Goal: Information Seeking & Learning: Learn about a topic

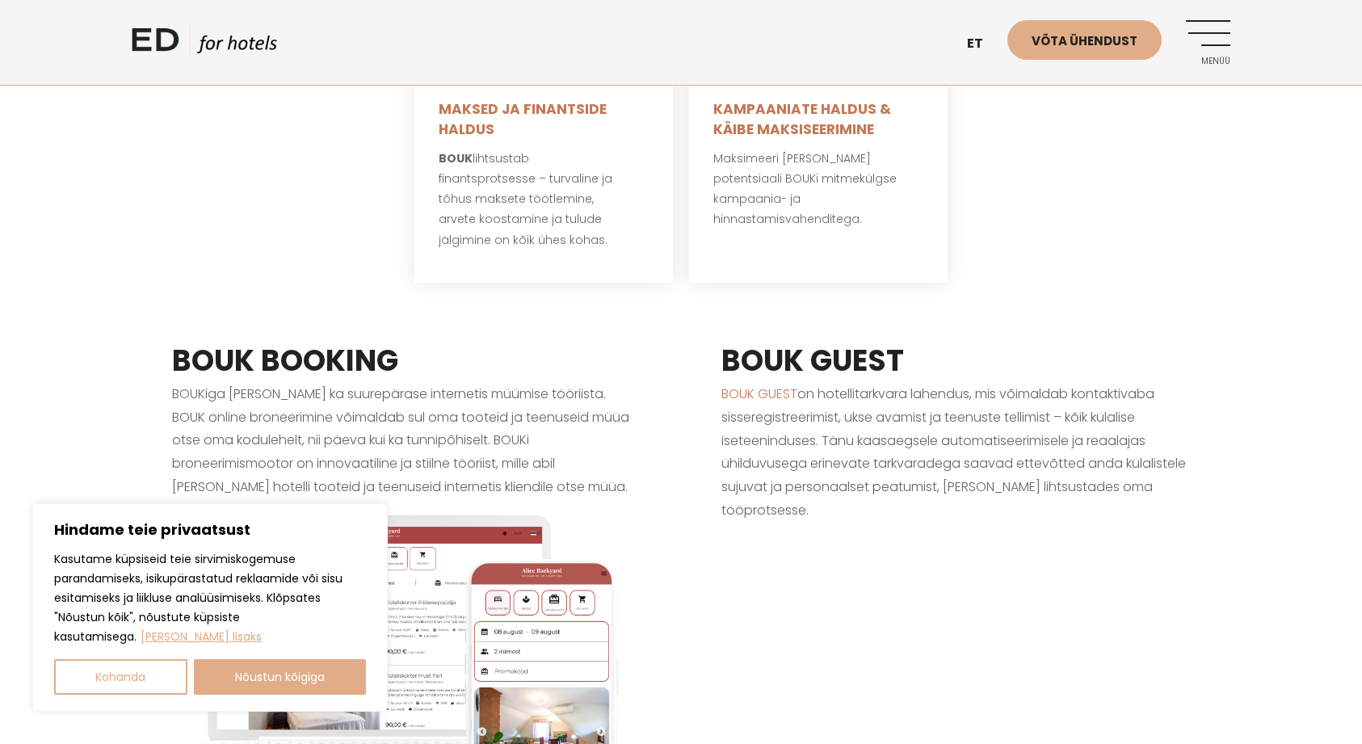
scroll to position [1217, 0]
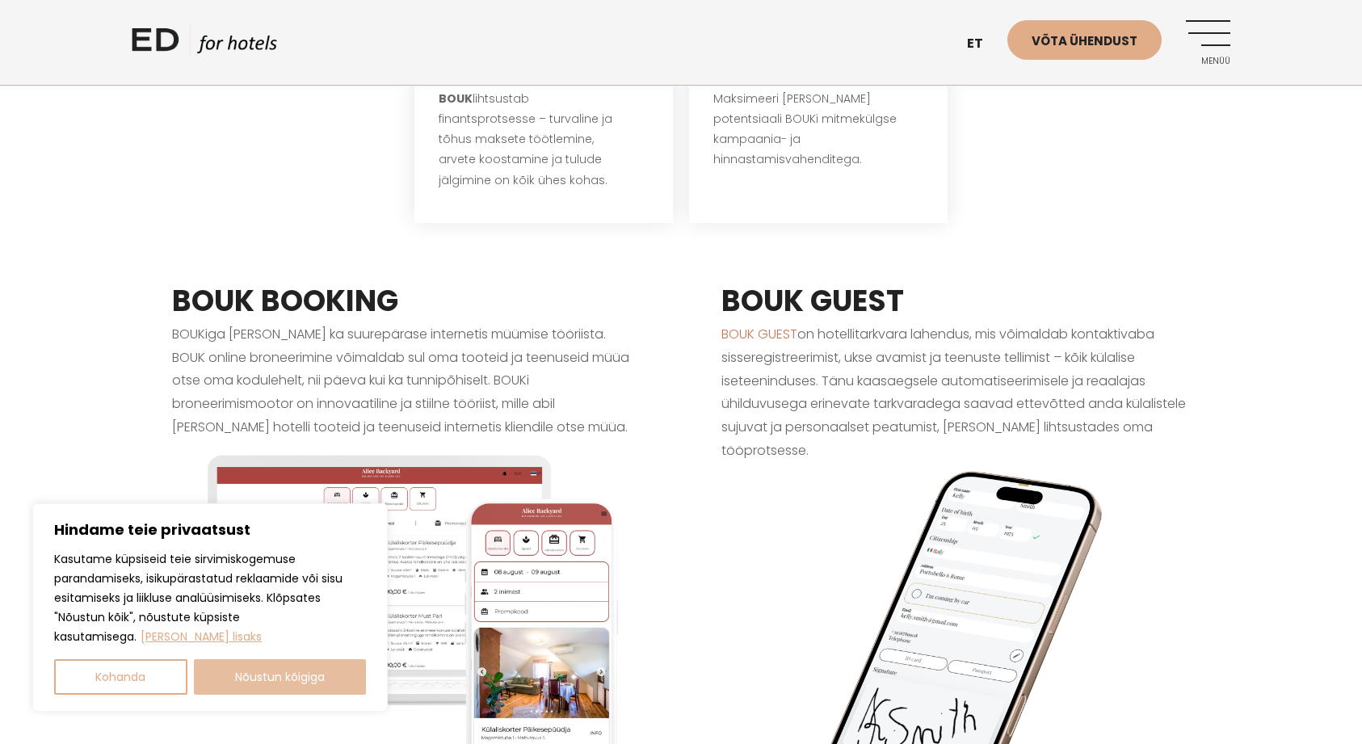
click at [280, 687] on button "Nõustun kõigiga" at bounding box center [280, 677] width 173 height 36
checkbox input "true"
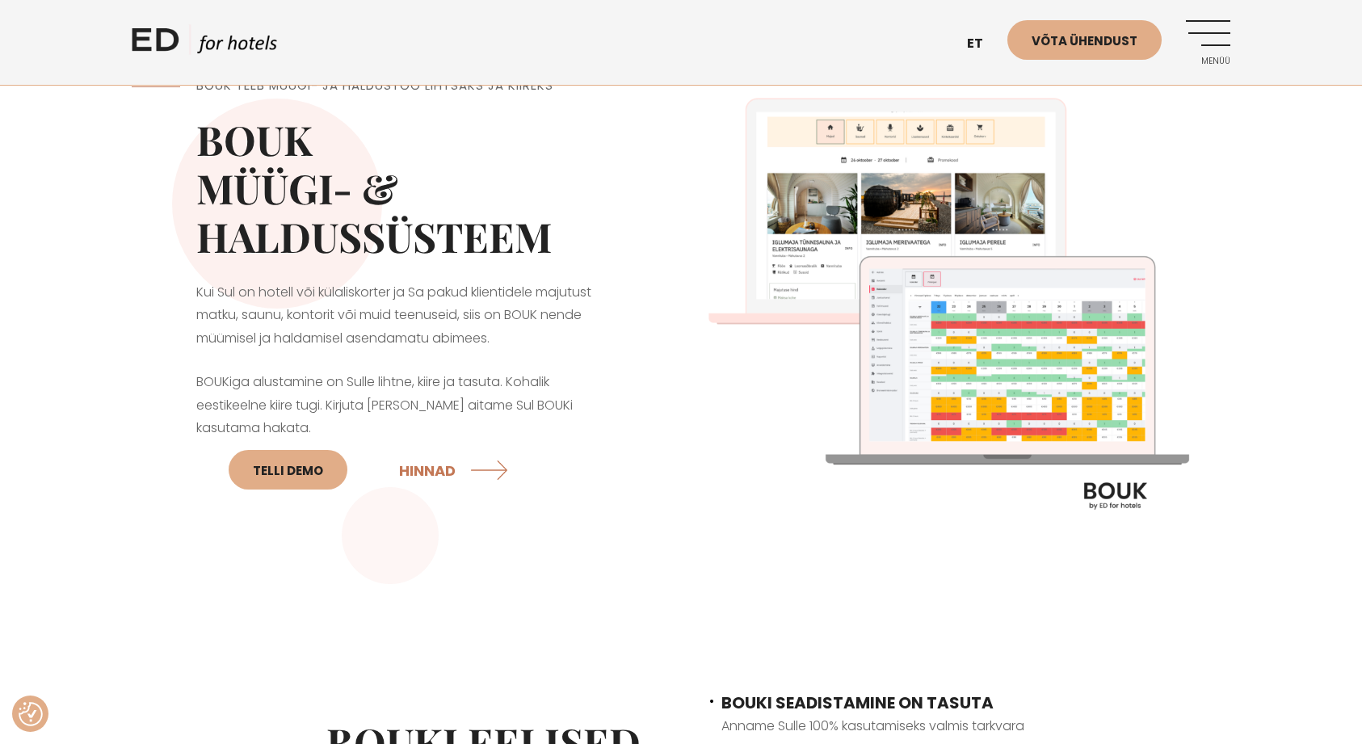
scroll to position [0, 0]
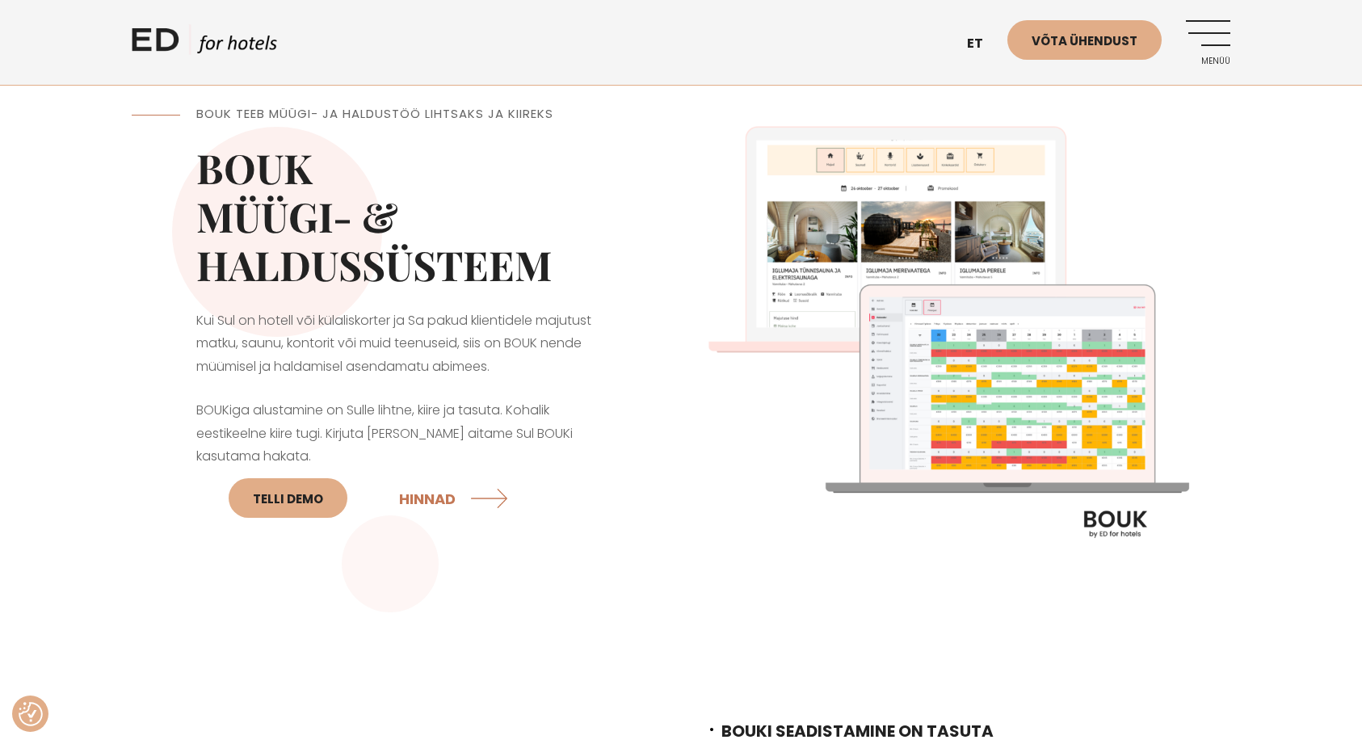
click at [1221, 40] on link "Menüü" at bounding box center [1208, 42] width 44 height 44
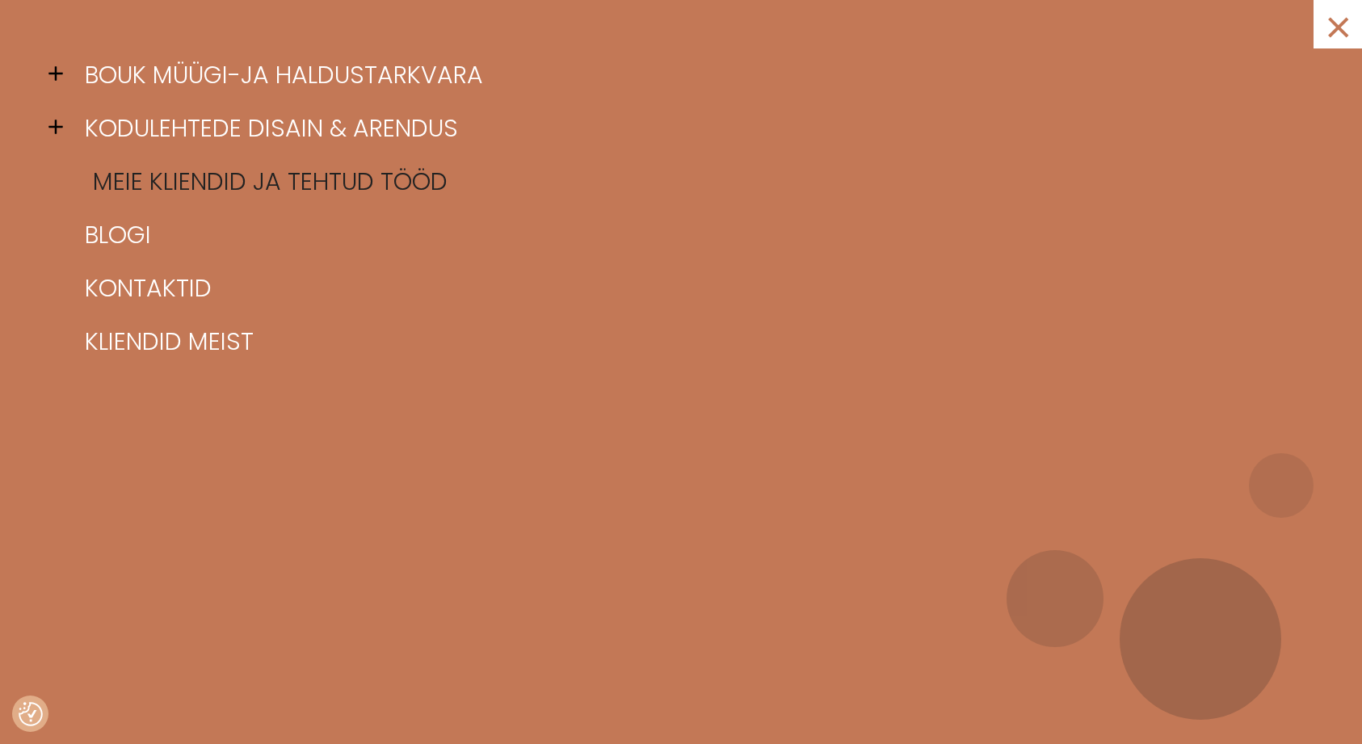
click at [208, 181] on link "Meie kliendid ja tehtud tööd" at bounding box center [701, 181] width 1241 height 53
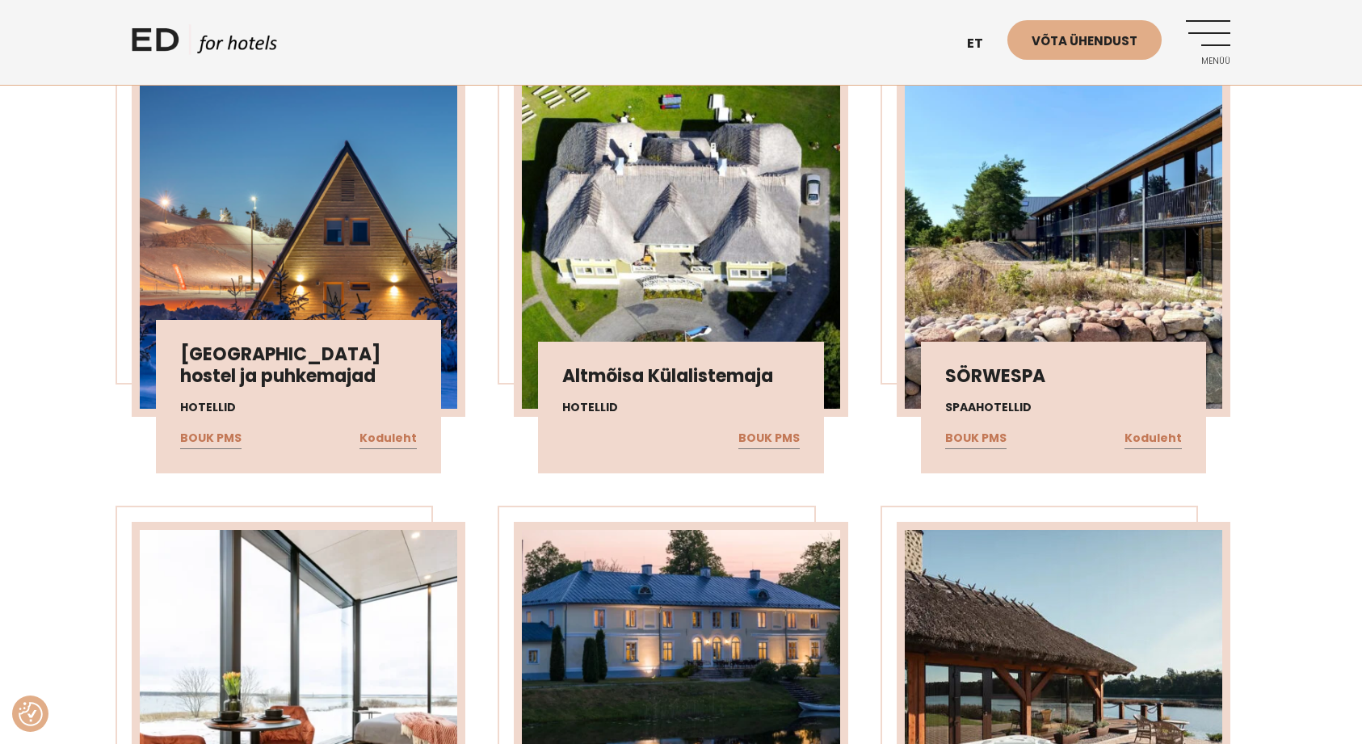
scroll to position [6433, 0]
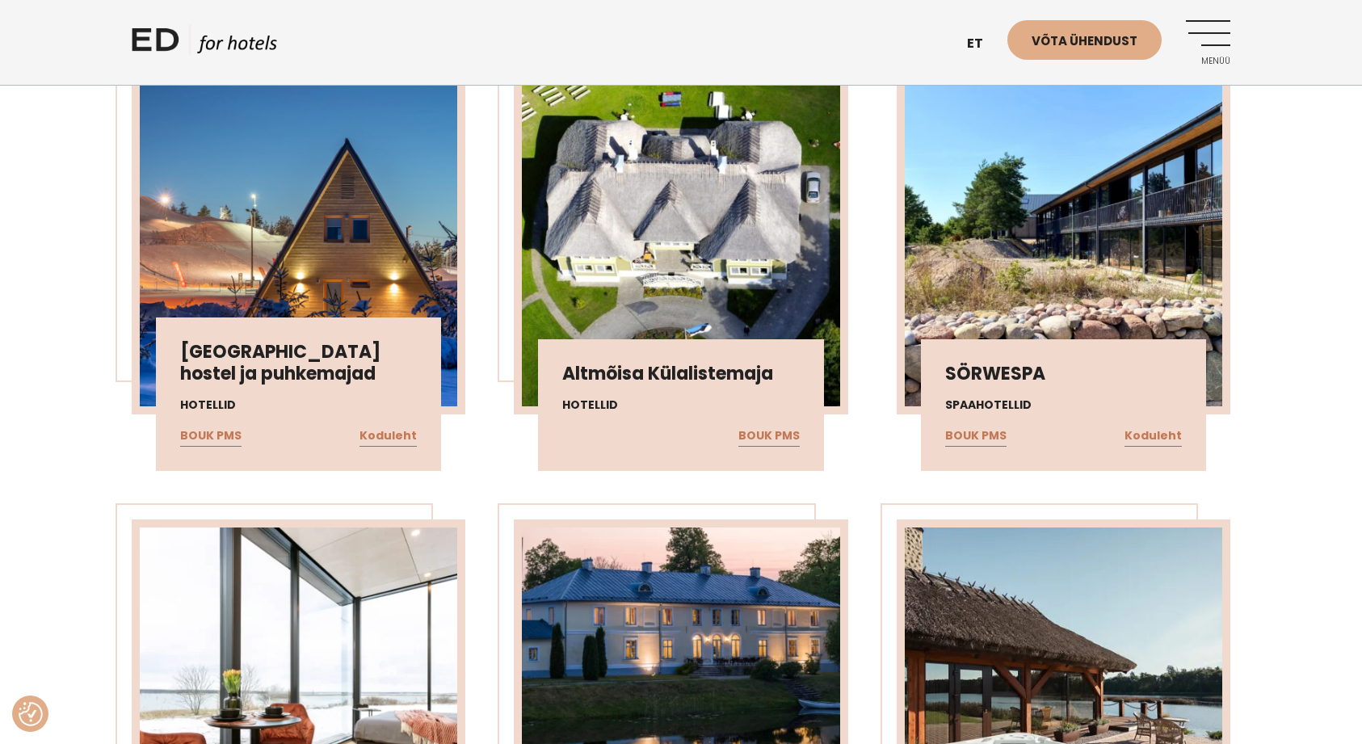
click at [1007, 376] on h3 "SÖRWESPA" at bounding box center [1063, 374] width 237 height 21
click at [969, 407] on h4 "Spaahotellid" at bounding box center [1063, 405] width 237 height 17
click at [980, 435] on link "BOUK PMS" at bounding box center [975, 436] width 61 height 21
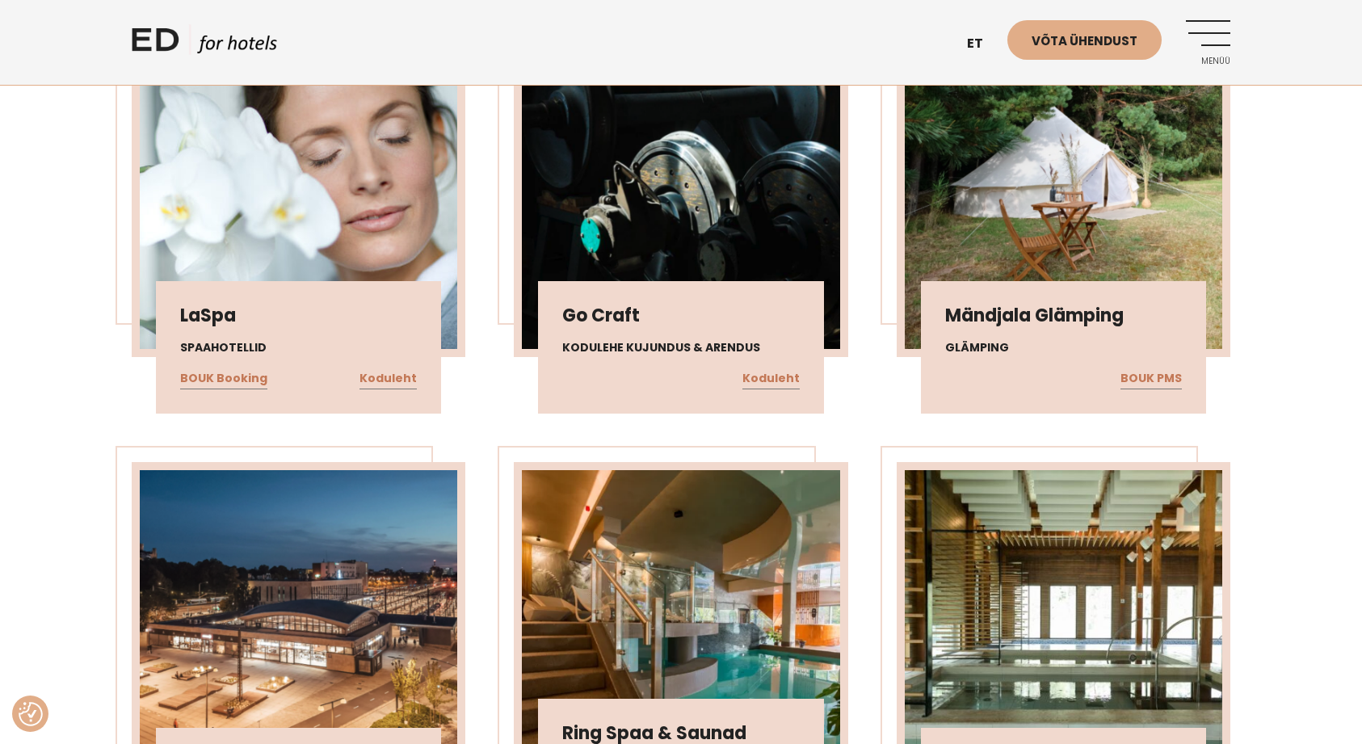
scroll to position [8280, 0]
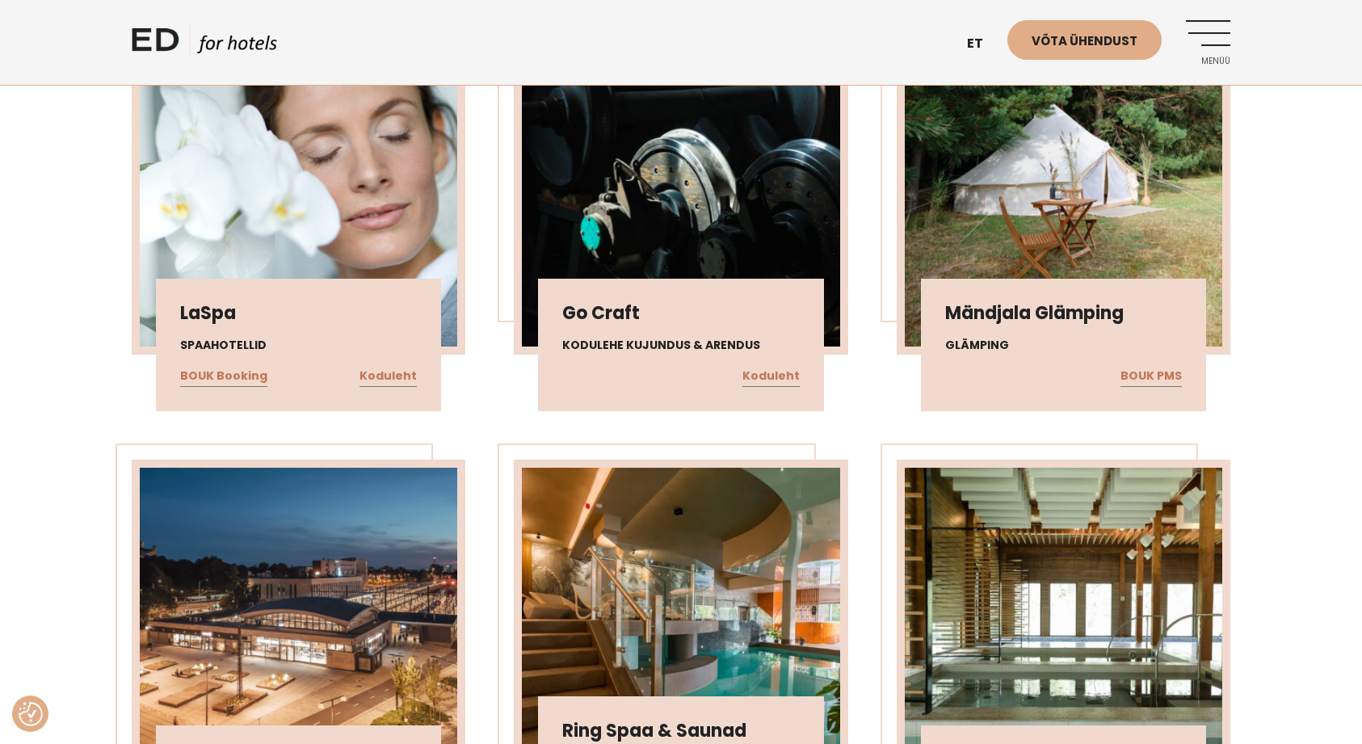
click at [363, 376] on div "BOUK Booking Koduleht" at bounding box center [298, 376] width 237 height 21
click at [375, 376] on link "Koduleht" at bounding box center [387, 376] width 57 height 21
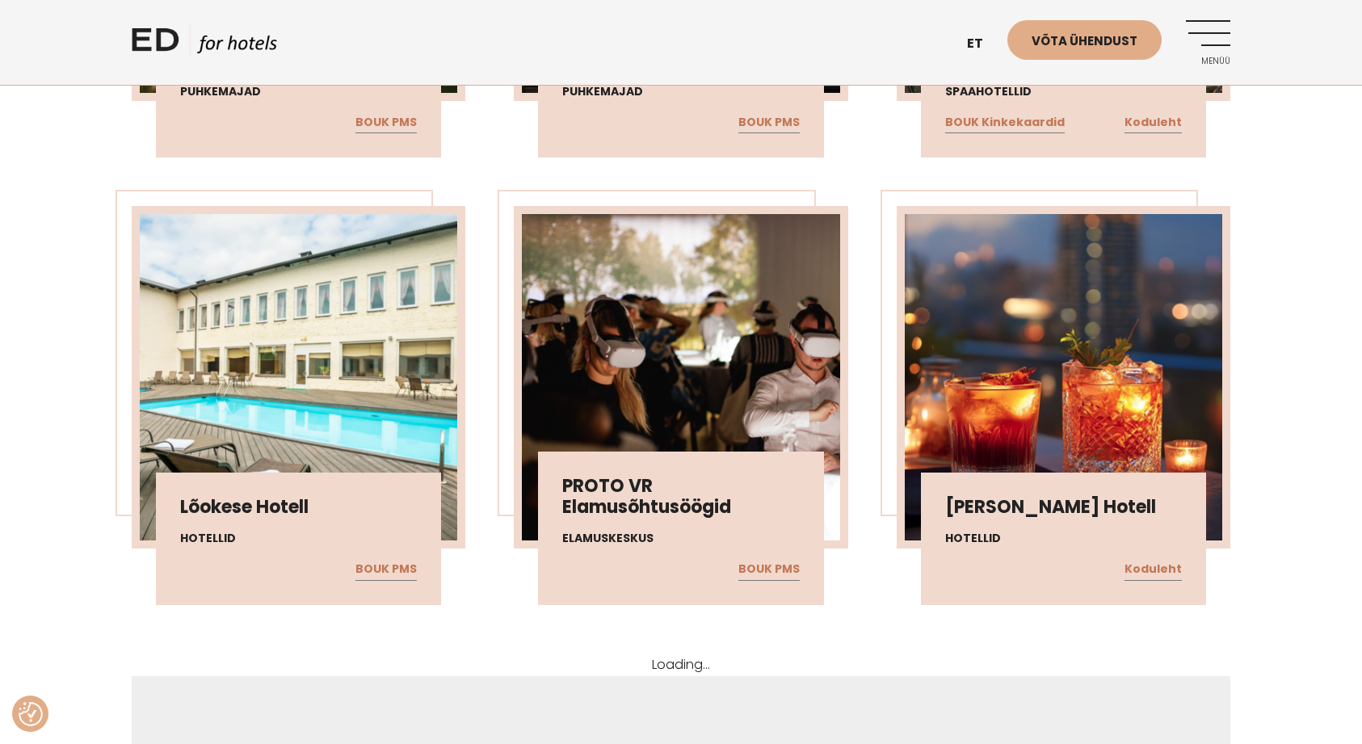
scroll to position [10774, 0]
